Goal: Task Accomplishment & Management: Use online tool/utility

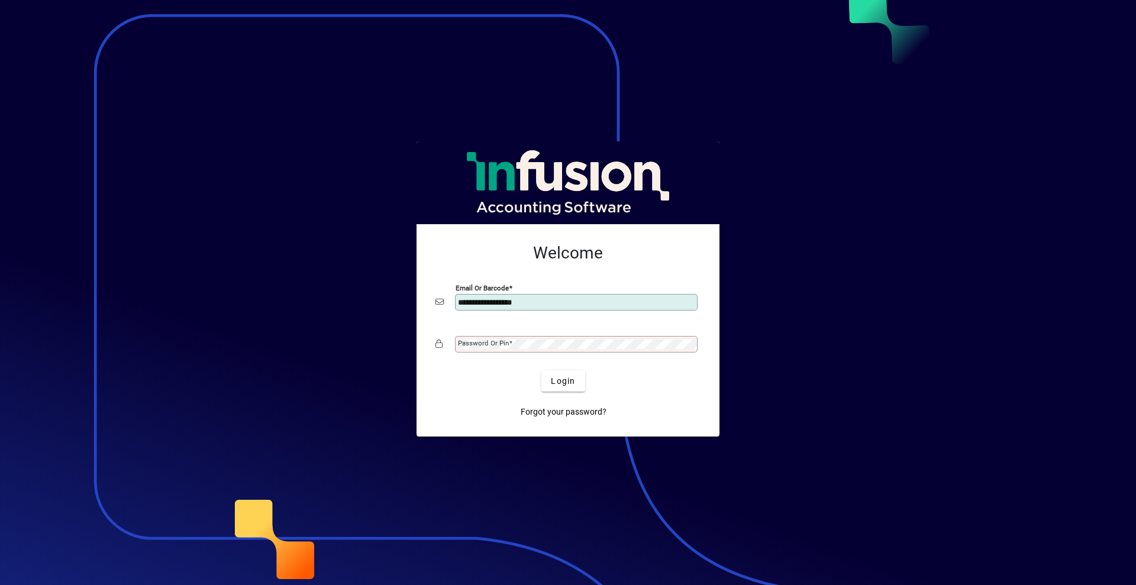
type input "**********"
click at [562, 380] on span "Login" at bounding box center [563, 381] width 24 height 12
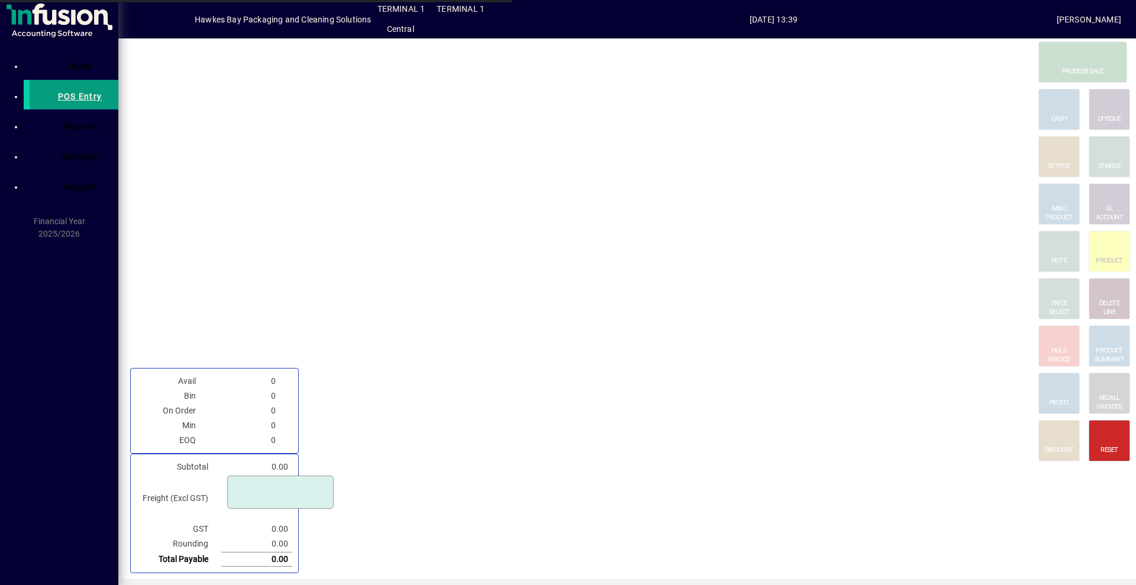
type input "****"
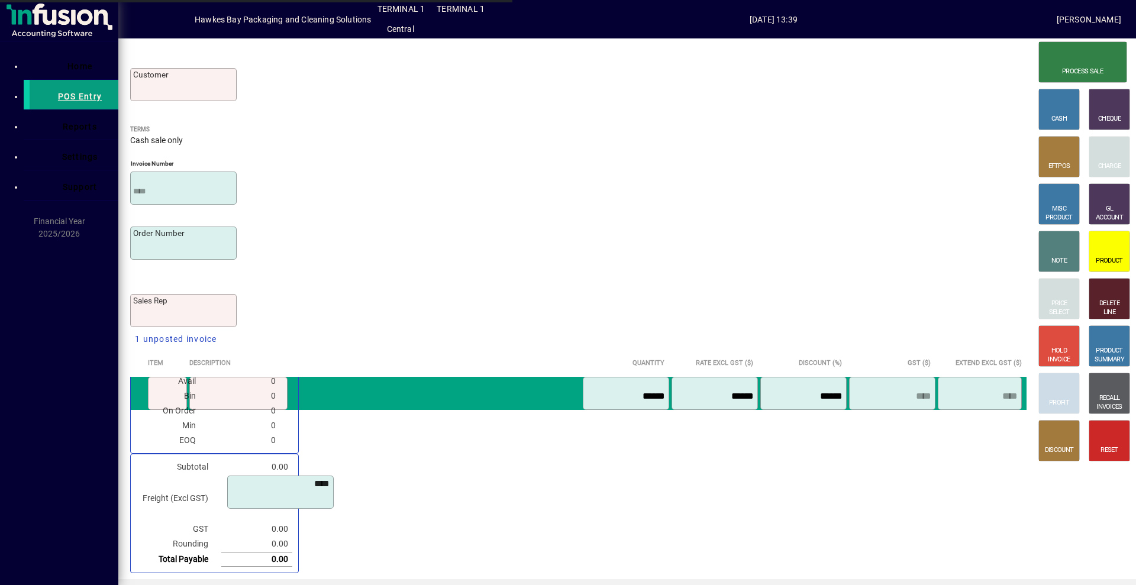
type input "**********"
